Goal: Information Seeking & Learning: Learn about a topic

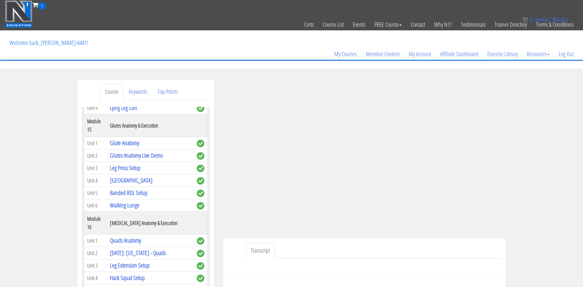
scroll to position [1669, 0]
click at [136, 275] on link "Hack Squat Setup" at bounding box center [127, 279] width 35 height 8
click at [133, 275] on link "Hack Squat Setup" at bounding box center [127, 279] width 35 height 8
click at [139, 275] on link "Hack Squat Setup" at bounding box center [127, 279] width 35 height 8
click at [115, 275] on link "Hack Squat Setup" at bounding box center [127, 279] width 35 height 8
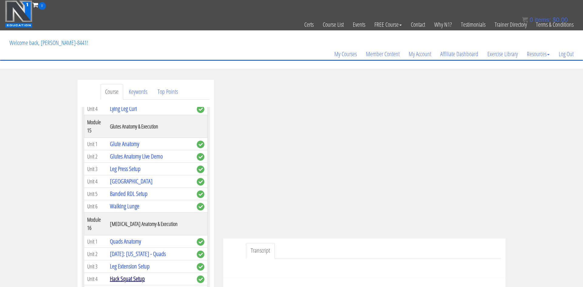
click at [118, 275] on link "Hack Squat Setup" at bounding box center [127, 279] width 35 height 8
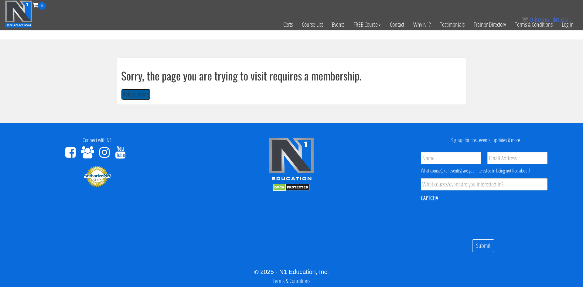
click at [127, 94] on button "Return Home" at bounding box center [135, 94] width 29 height 11
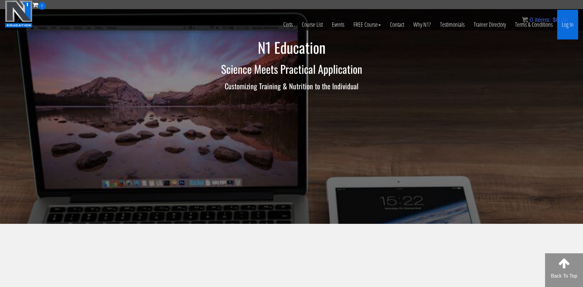
click at [567, 26] on link "Log In" at bounding box center [568, 25] width 21 height 30
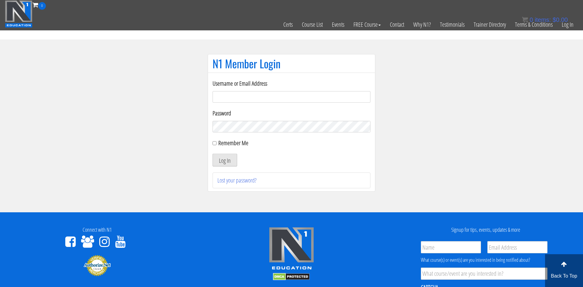
type input "[EMAIL_ADDRESS][DOMAIN_NAME]"
click at [232, 158] on button "Log In" at bounding box center [225, 160] width 25 height 13
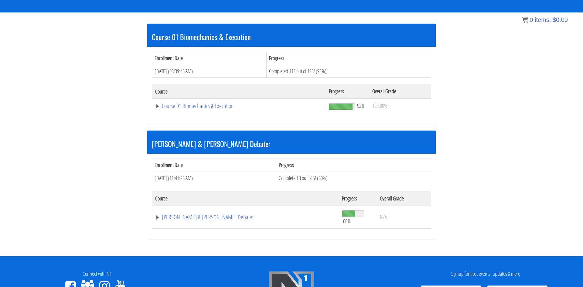
scroll to position [106, 0]
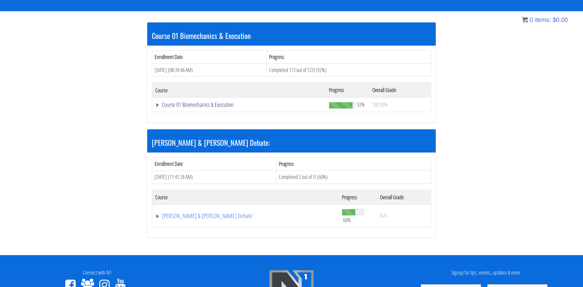
click at [216, 103] on link "Course 01 Biomechanics & Execution" at bounding box center [239, 105] width 168 height 6
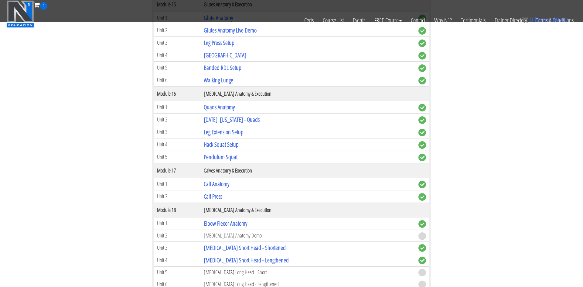
scroll to position [1569, 0]
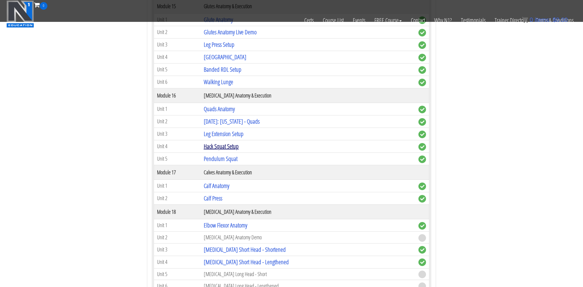
click at [234, 148] on link "Hack Squat Setup" at bounding box center [221, 146] width 35 height 8
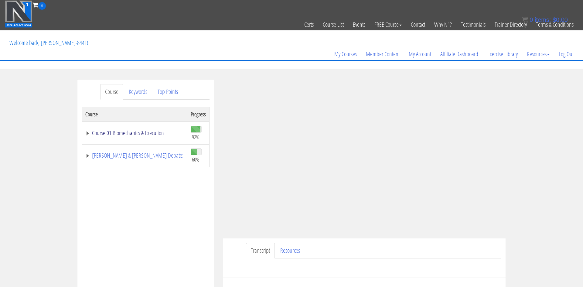
click at [114, 131] on link "Course 01 Biomechanics & Execution" at bounding box center [134, 133] width 99 height 6
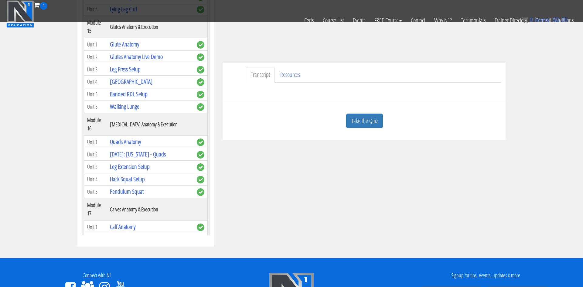
scroll to position [1591, 0]
click at [147, 164] on link "Leg Extension Setup" at bounding box center [130, 168] width 40 height 8
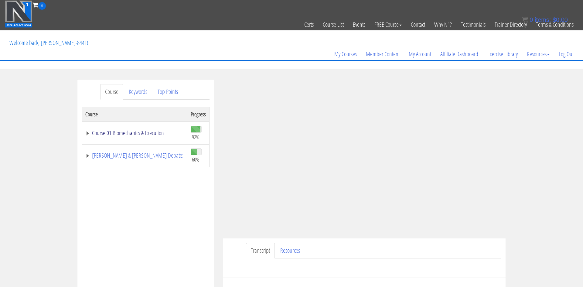
click at [139, 133] on link "Course 01 Biomechanics & Execution" at bounding box center [134, 133] width 99 height 6
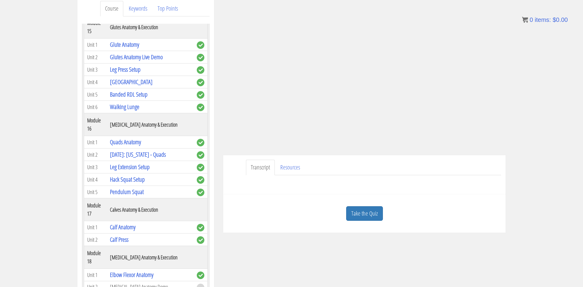
scroll to position [1677, 0]
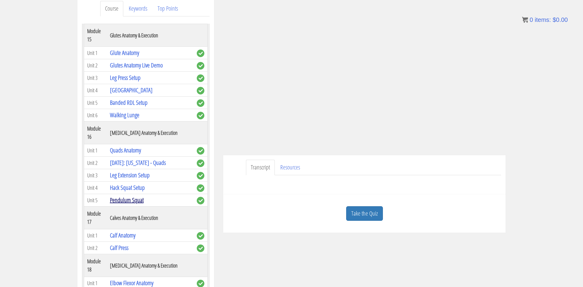
click at [129, 196] on link "Pendulum Squat" at bounding box center [127, 200] width 34 height 8
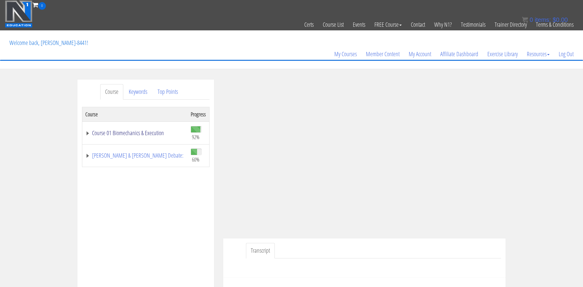
click at [150, 136] on link "Course 01 Biomechanics & Execution" at bounding box center [134, 133] width 99 height 6
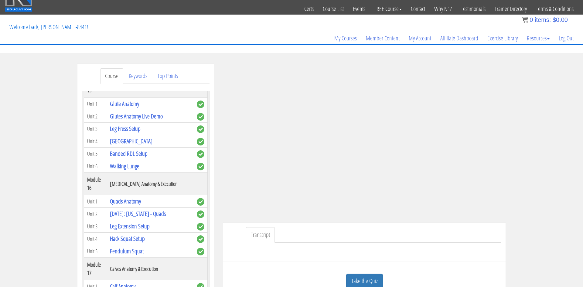
scroll to position [1692, 0]
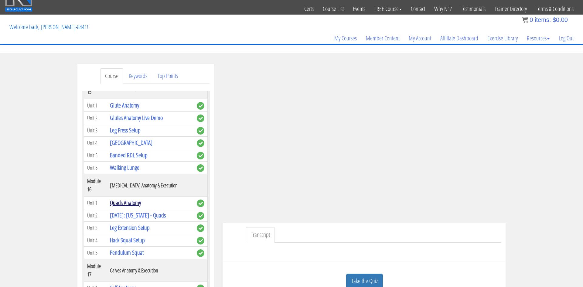
click at [133, 199] on link "Quads Anatomy" at bounding box center [125, 203] width 31 height 8
